Goal: Check status: Check status

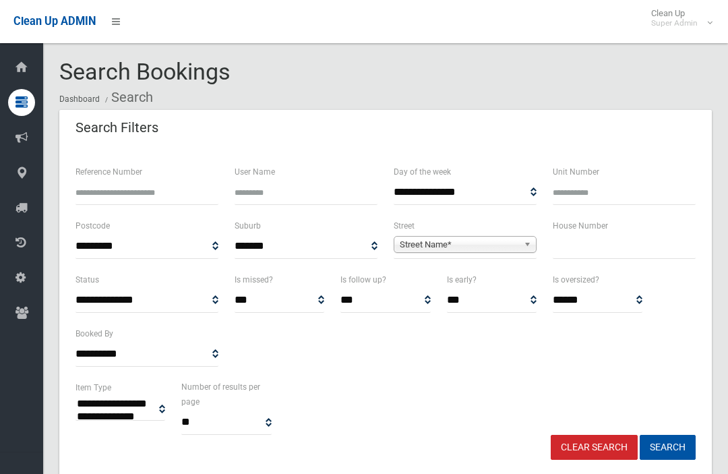
select select
click at [635, 238] on input "text" at bounding box center [624, 246] width 143 height 25
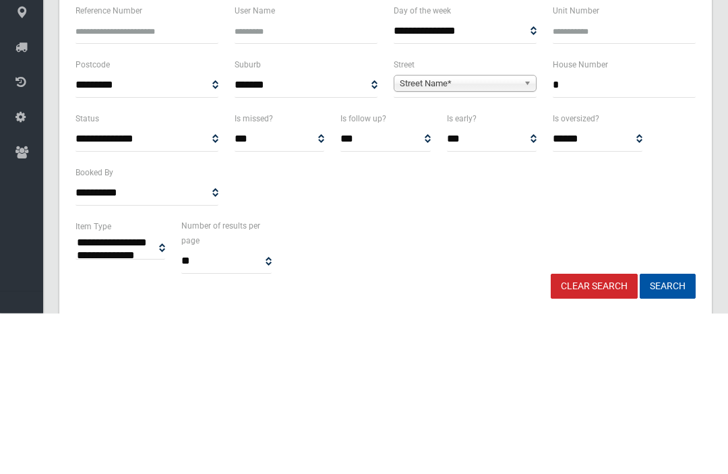
type input "*"
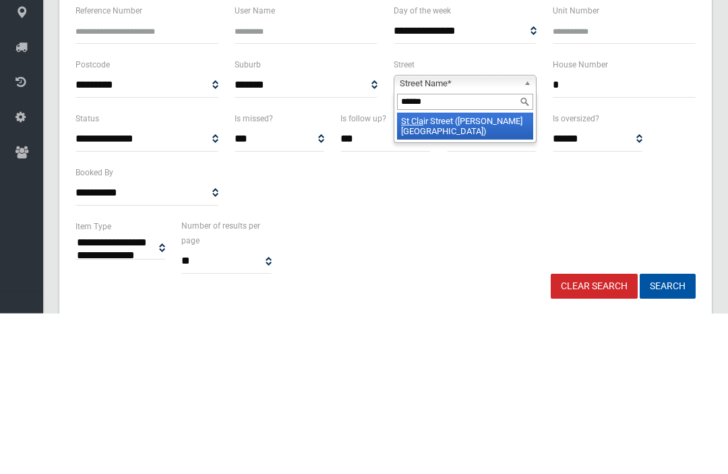
type input "*******"
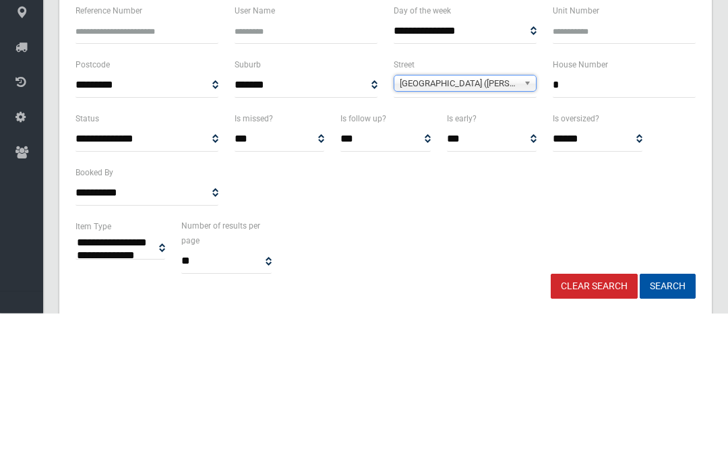
click at [667, 435] on button "Search" at bounding box center [668, 447] width 56 height 25
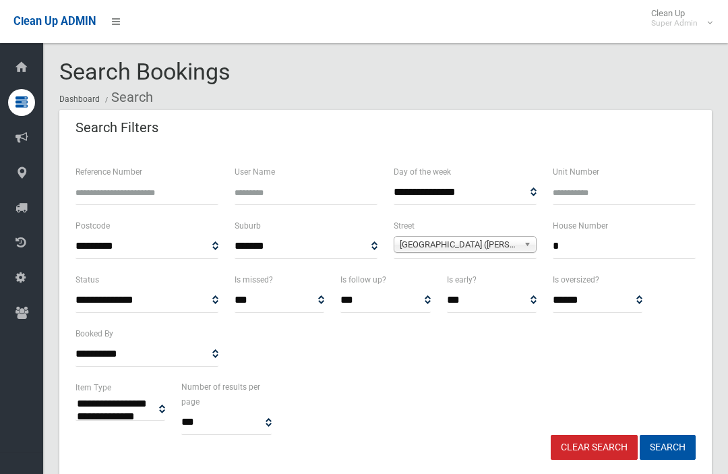
select select
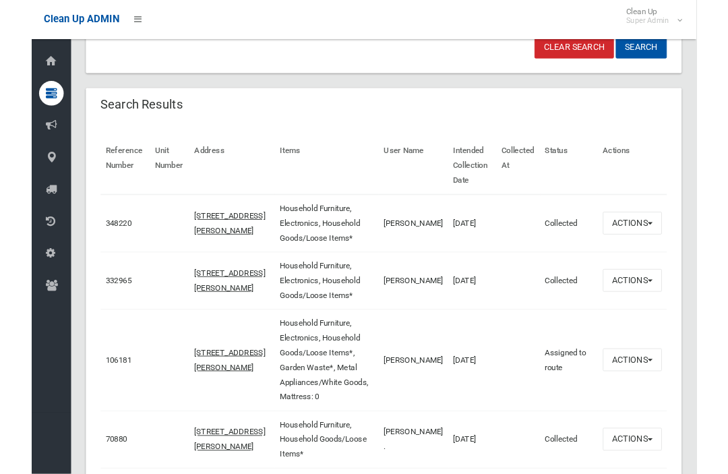
scroll to position [396, 0]
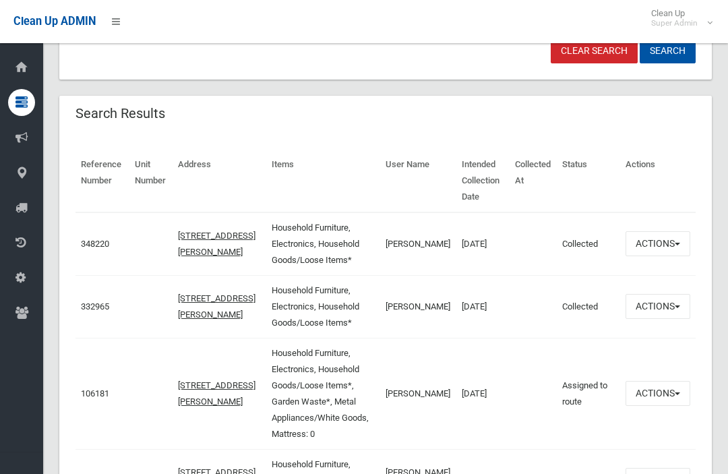
click at [102, 232] on td "348220" at bounding box center [102, 243] width 54 height 63
click at [101, 241] on td "348220" at bounding box center [102, 243] width 54 height 63
click at [94, 247] on link "348220" at bounding box center [95, 244] width 28 height 10
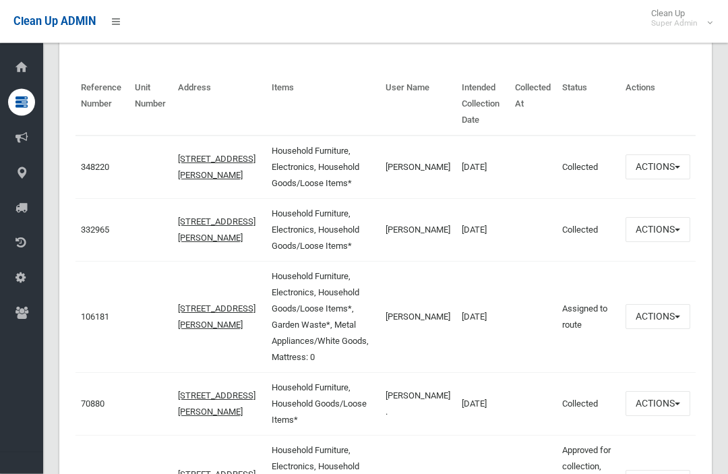
scroll to position [474, 0]
